Goal: Transaction & Acquisition: Purchase product/service

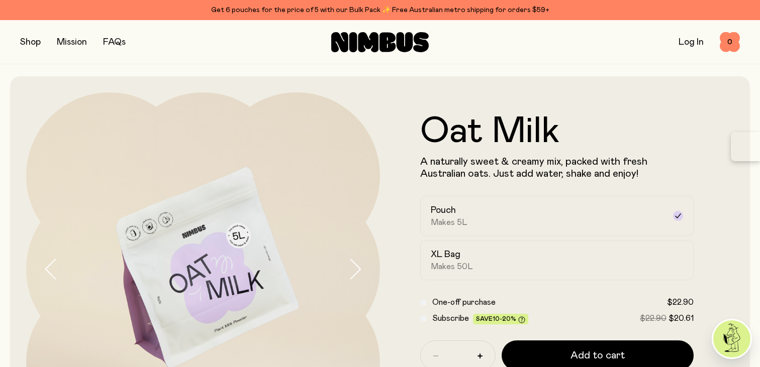
click at [24, 41] on button "button" at bounding box center [30, 42] width 21 height 14
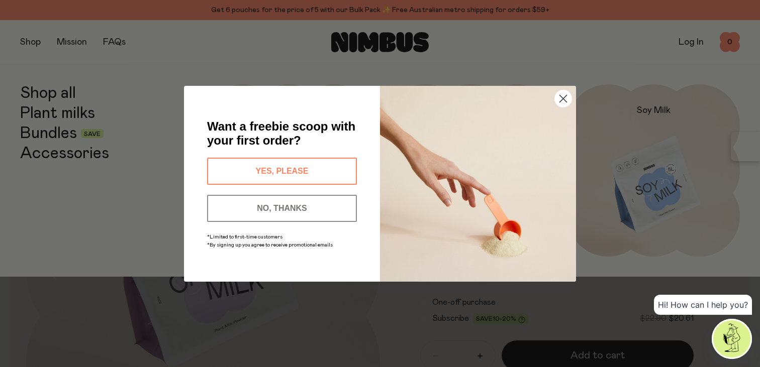
click at [563, 99] on icon "Close dialog" at bounding box center [563, 98] width 7 height 7
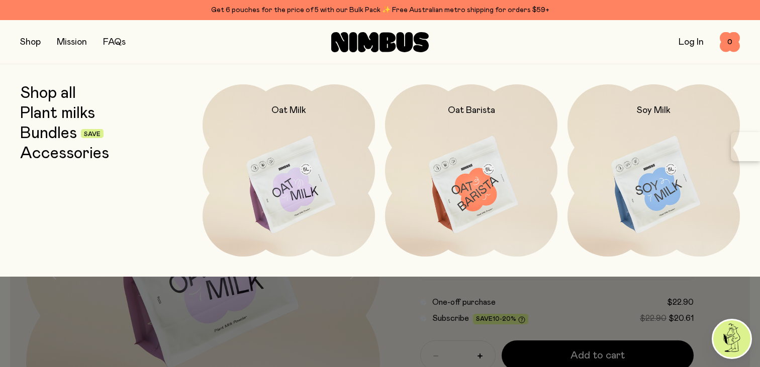
click at [65, 91] on link "Shop all" at bounding box center [48, 93] width 56 height 18
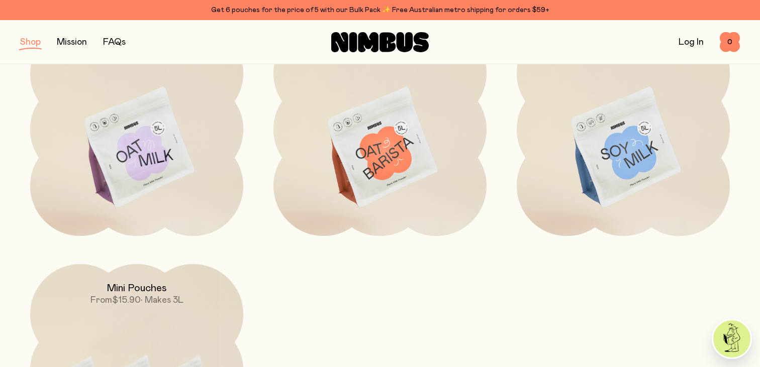
scroll to position [186, 0]
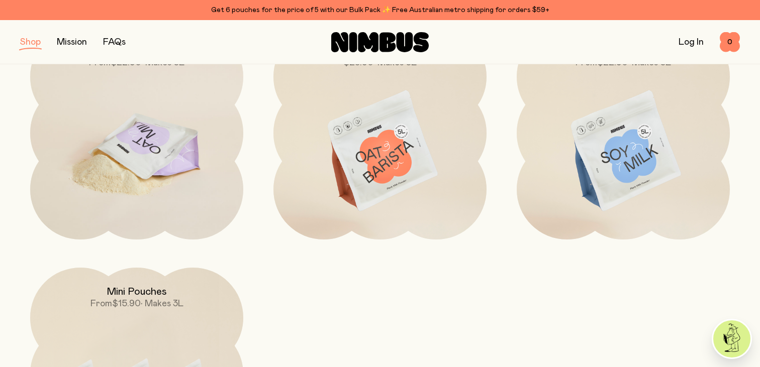
click at [191, 139] on img at bounding box center [136, 152] width 213 height 250
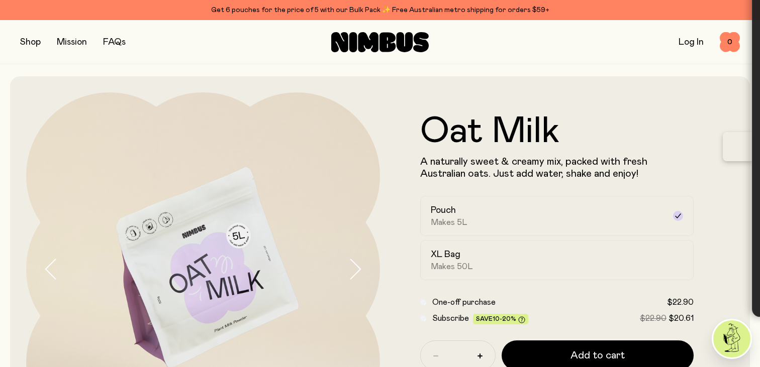
click at [735, 152] on button "Open Sortd panel" at bounding box center [737, 146] width 29 height 29
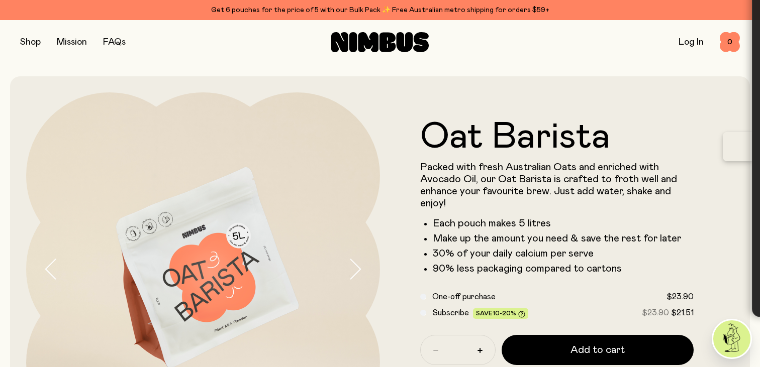
click at [740, 139] on button "Open Sortd panel" at bounding box center [737, 146] width 29 height 29
